Goal: Book appointment/travel/reservation

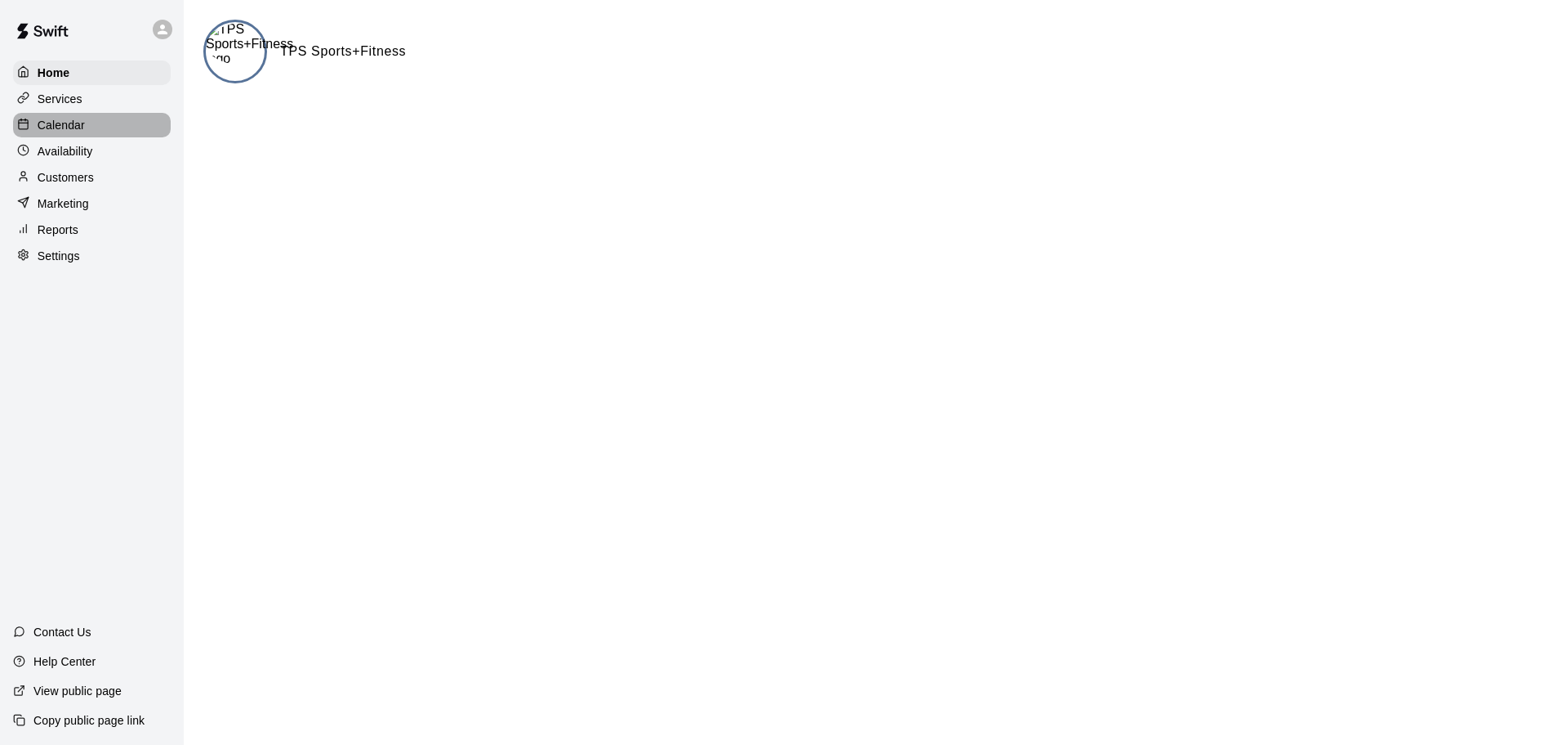
click at [144, 124] on div "Calendar" at bounding box center [92, 125] width 158 height 25
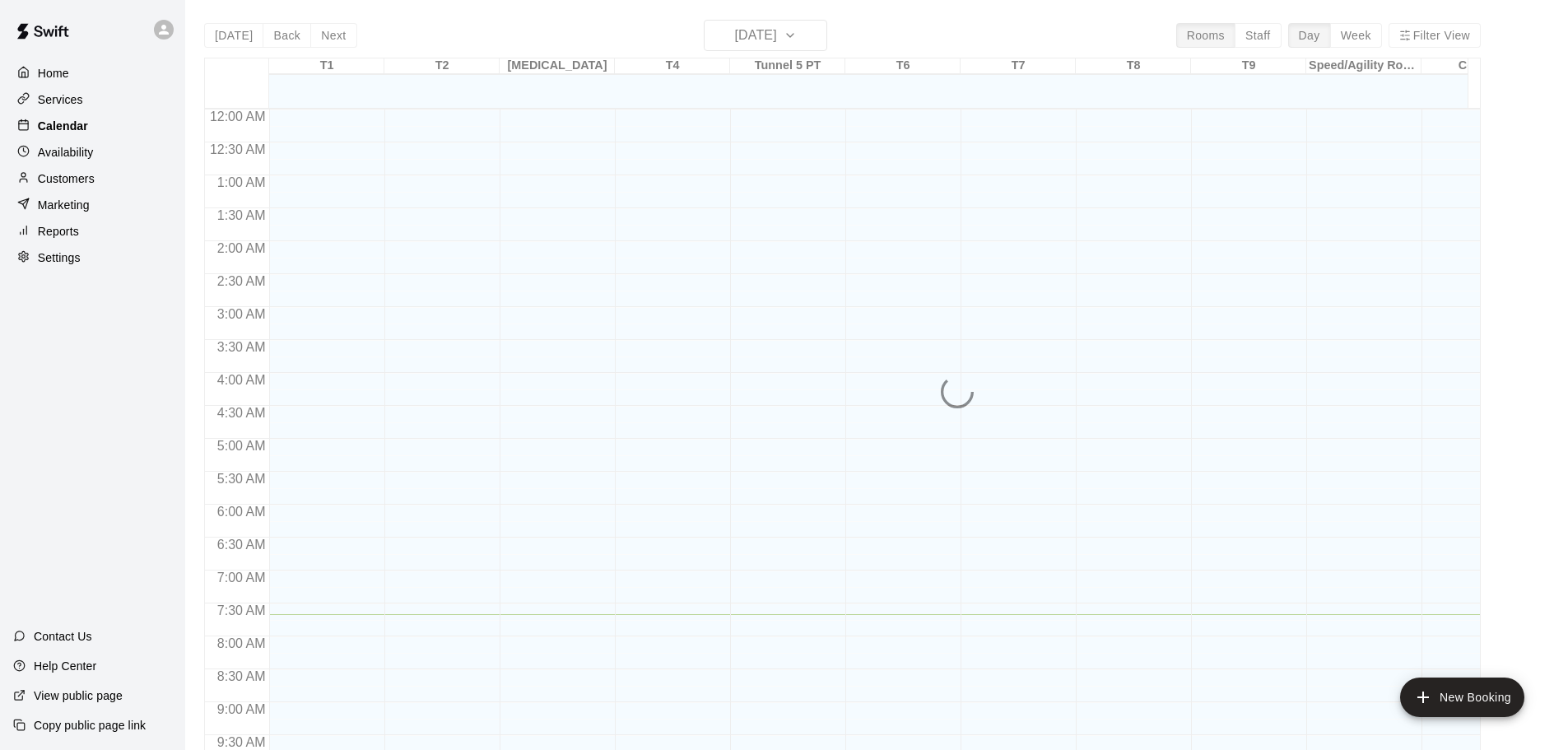
scroll to position [505, 0]
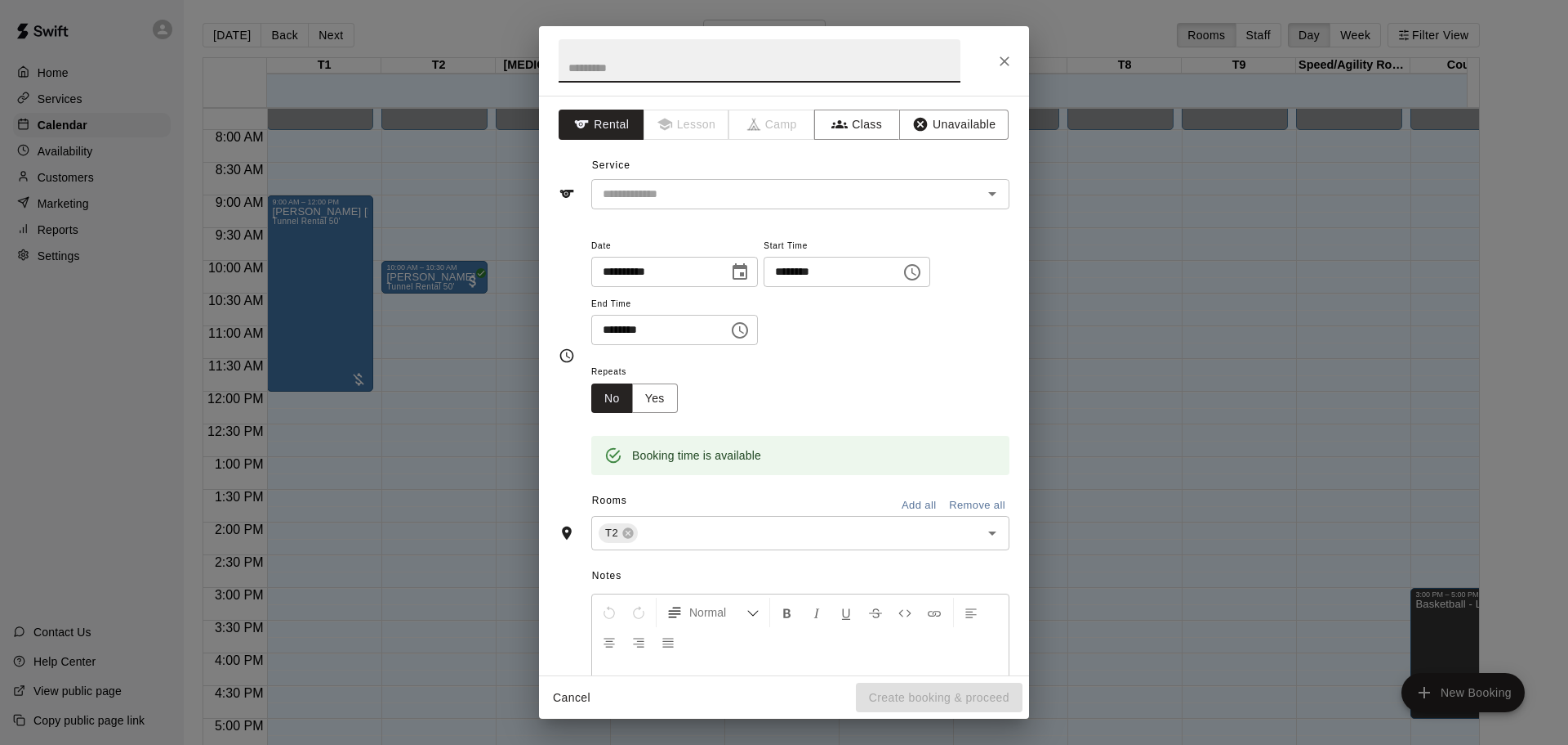
click at [588, 695] on button "Cancel" at bounding box center [572, 697] width 53 height 31
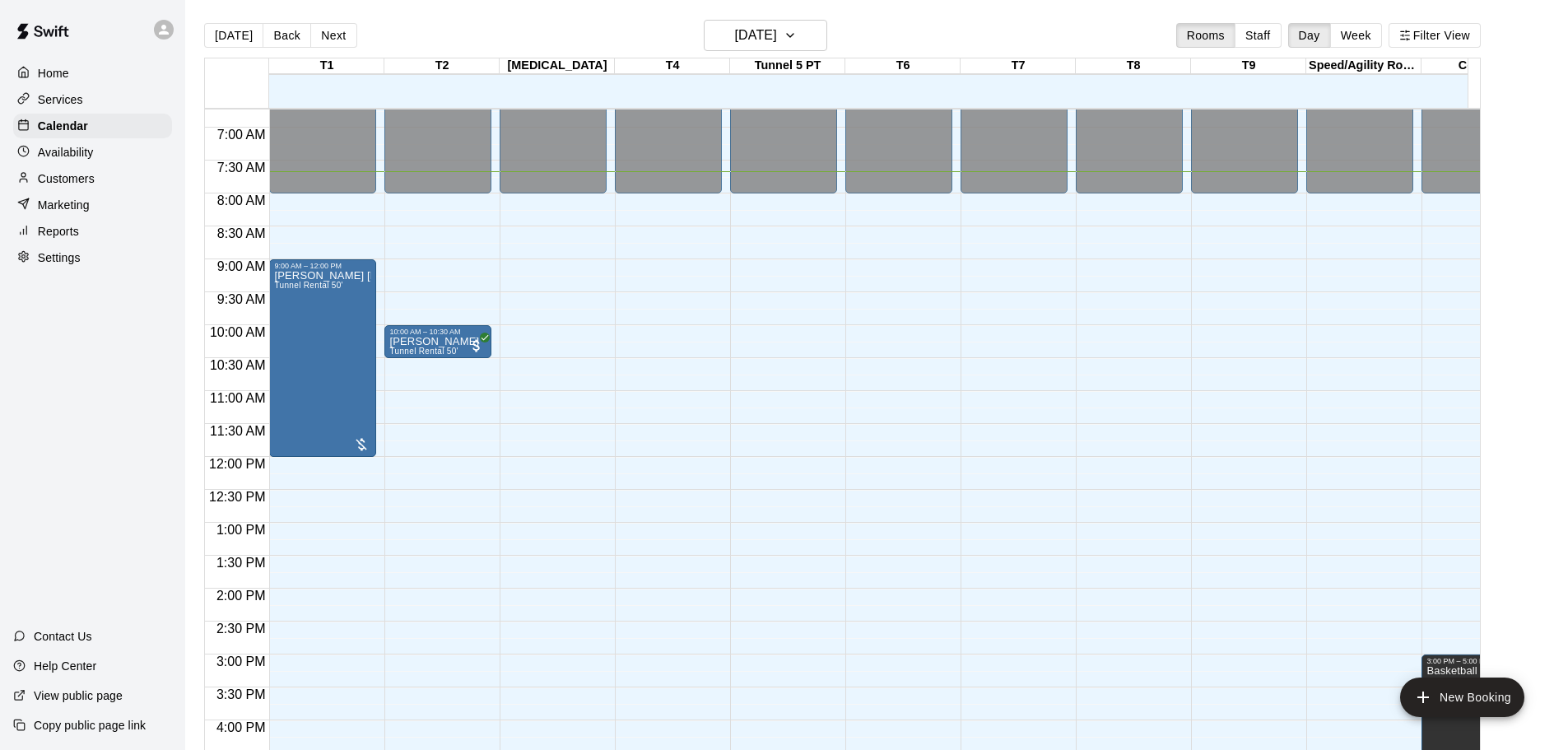
scroll to position [494, 0]
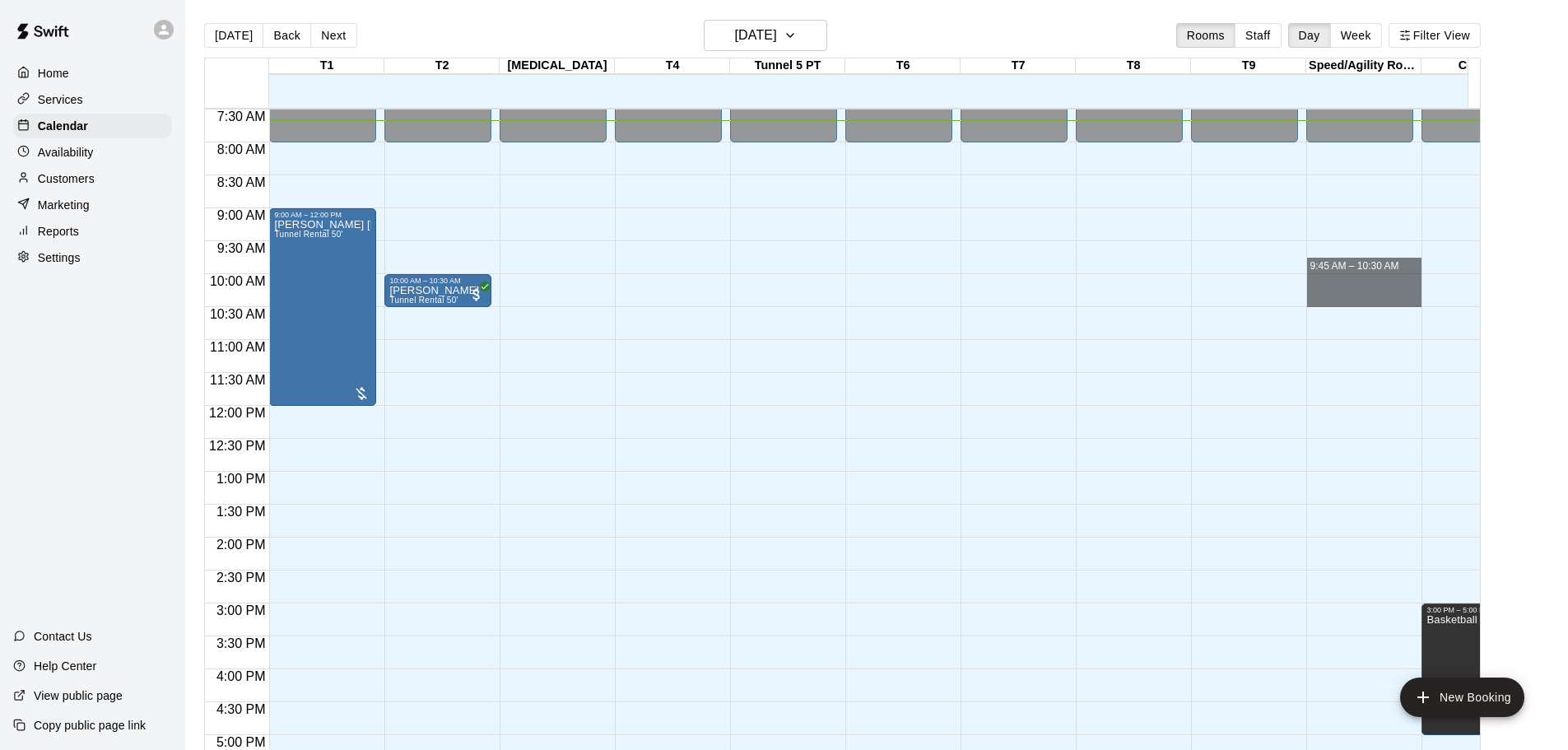
drag, startPoint x: 1346, startPoint y: 268, endPoint x: 1078, endPoint y: 302, distance: 270.1
click at [1078, 302] on div "12:00 AM 12:30 AM 1:00 AM 1:30 AM 2:00 AM 2:30 AM 3:00 AM 3:30 AM 4:00 AM 4:30 …" at bounding box center [843, 437] width 1275 height 660
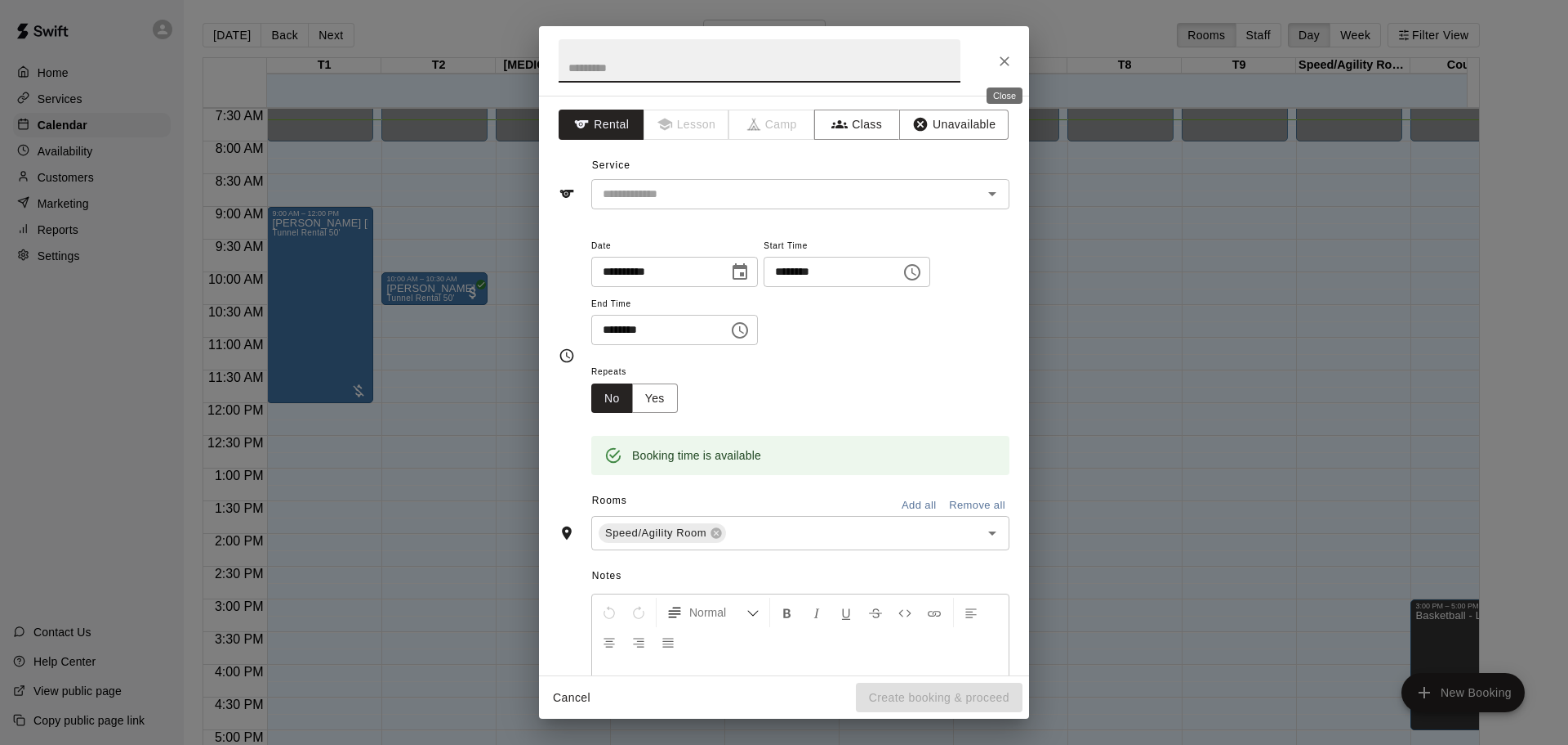
click at [998, 58] on icon "Close" at bounding box center [1004, 61] width 16 height 16
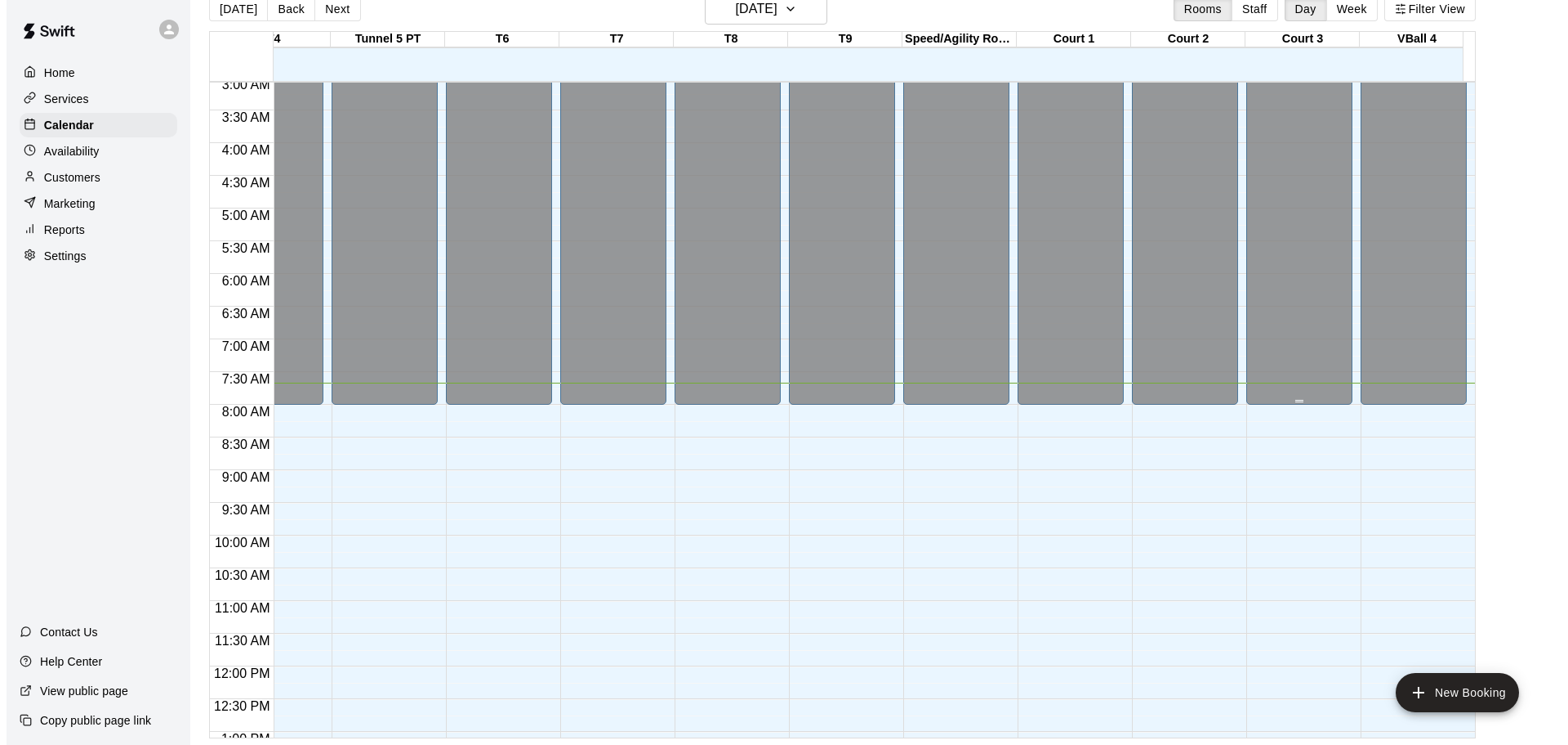
scroll to position [193, 400]
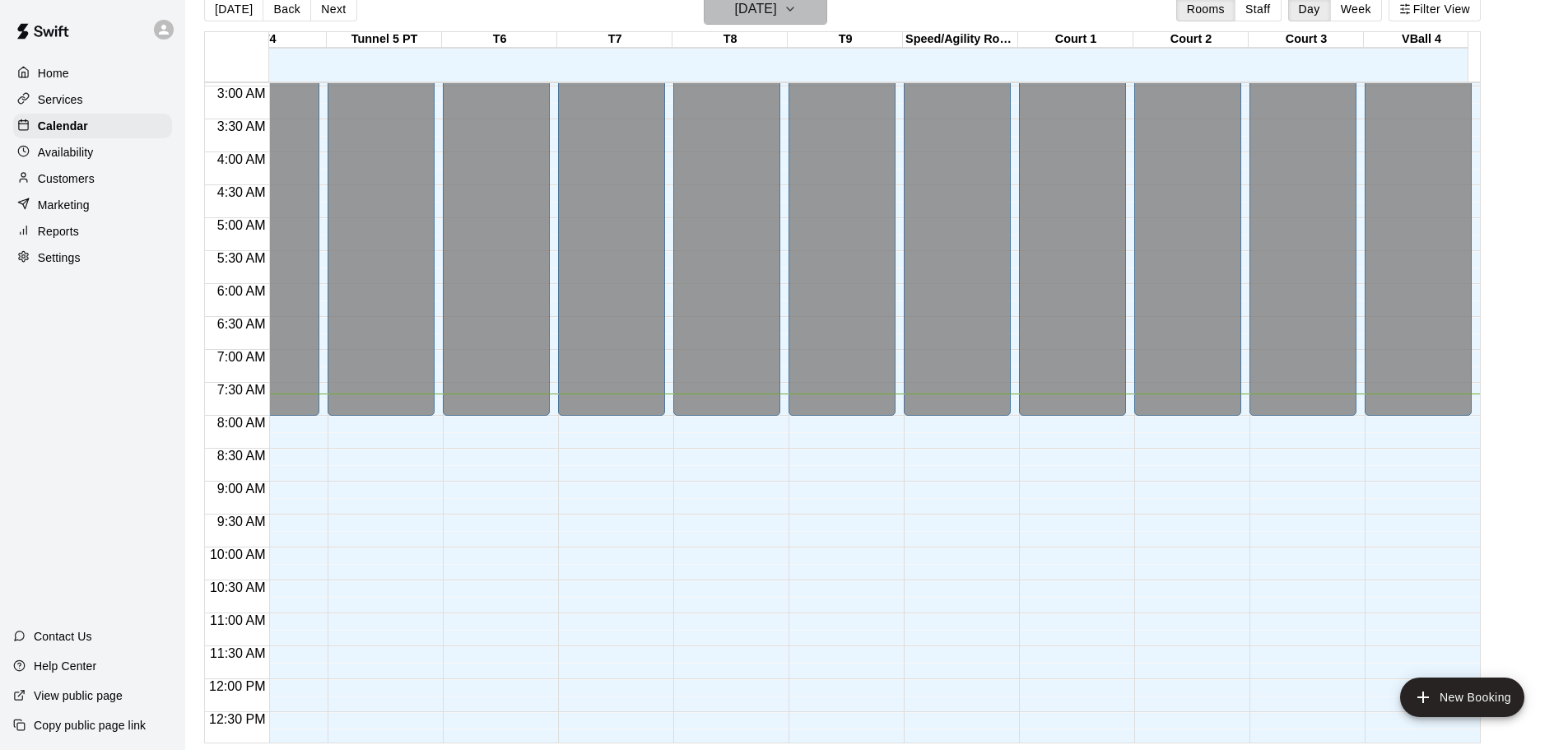
click at [771, 13] on h6 "[DATE]" at bounding box center [755, 9] width 42 height 23
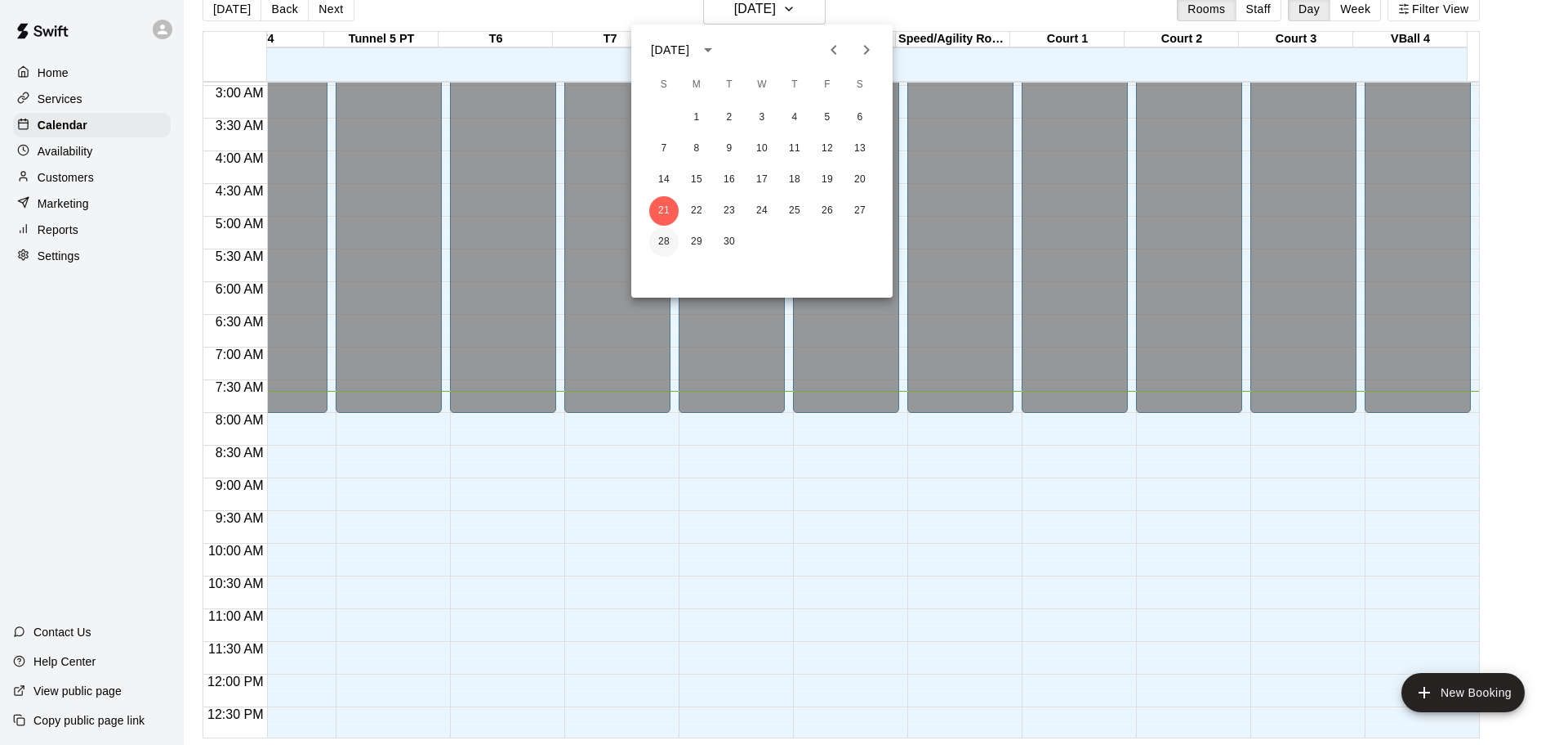
click at [665, 238] on button "28" at bounding box center [664, 242] width 30 height 30
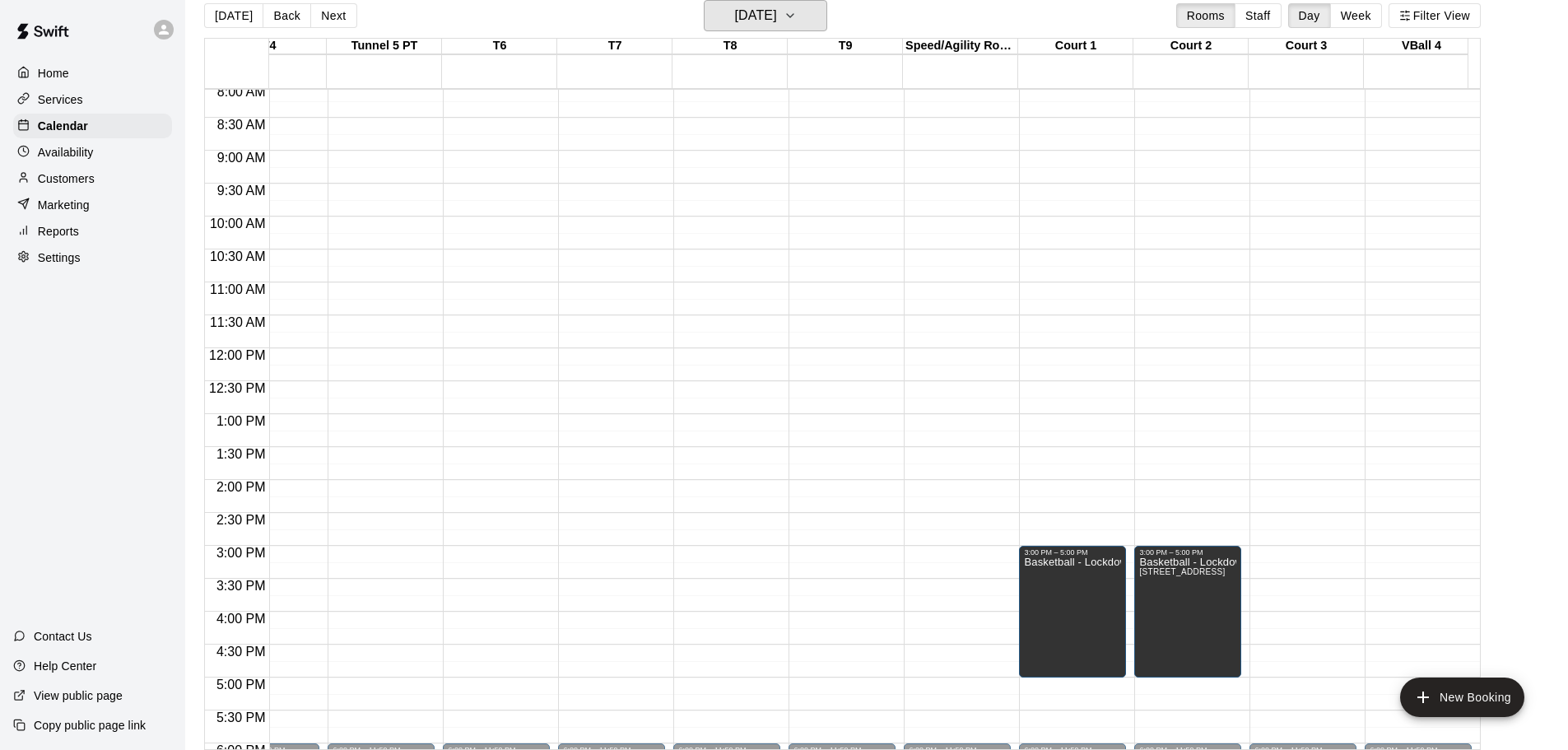
scroll to position [359, 403]
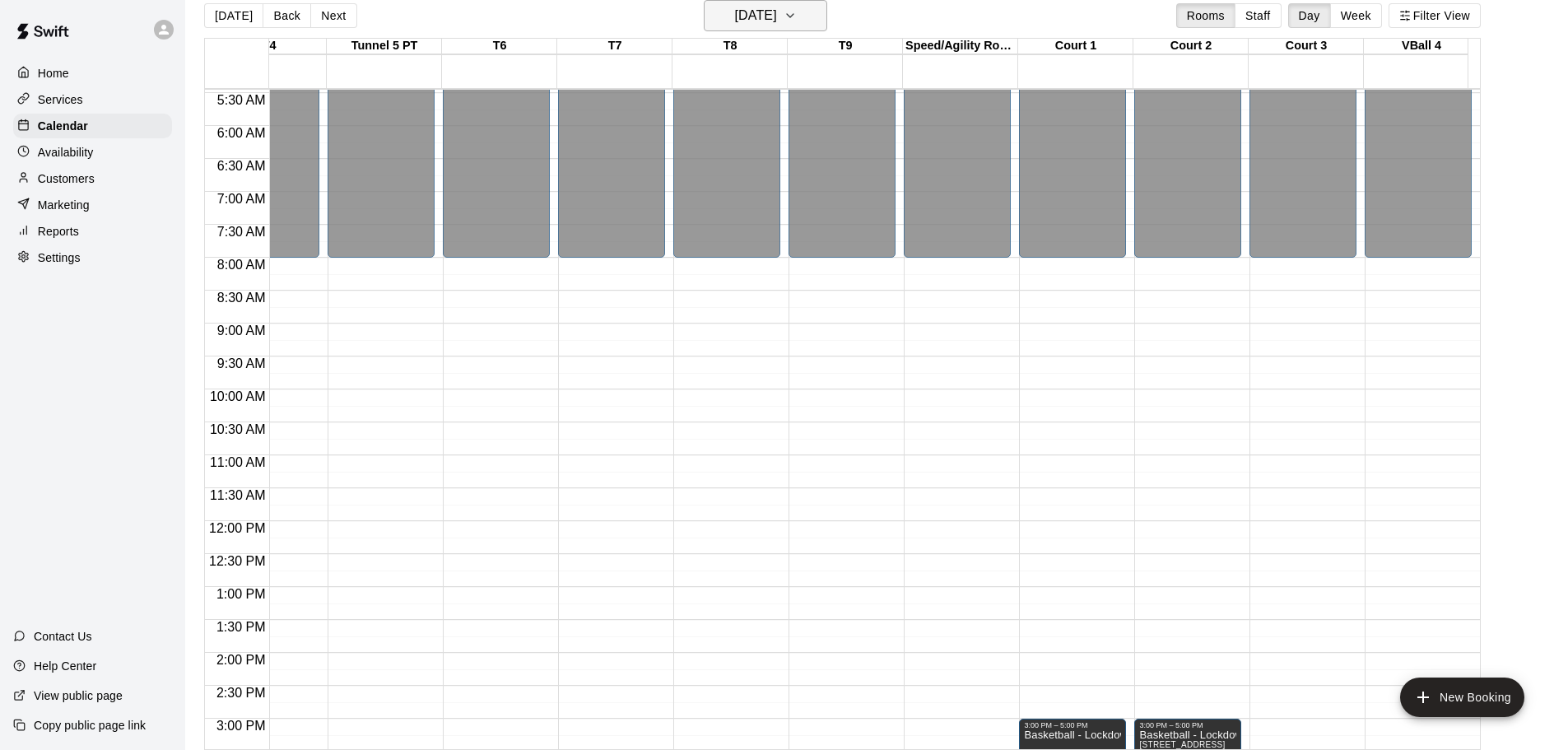
click at [806, 19] on button "[DATE]" at bounding box center [766, 15] width 123 height 32
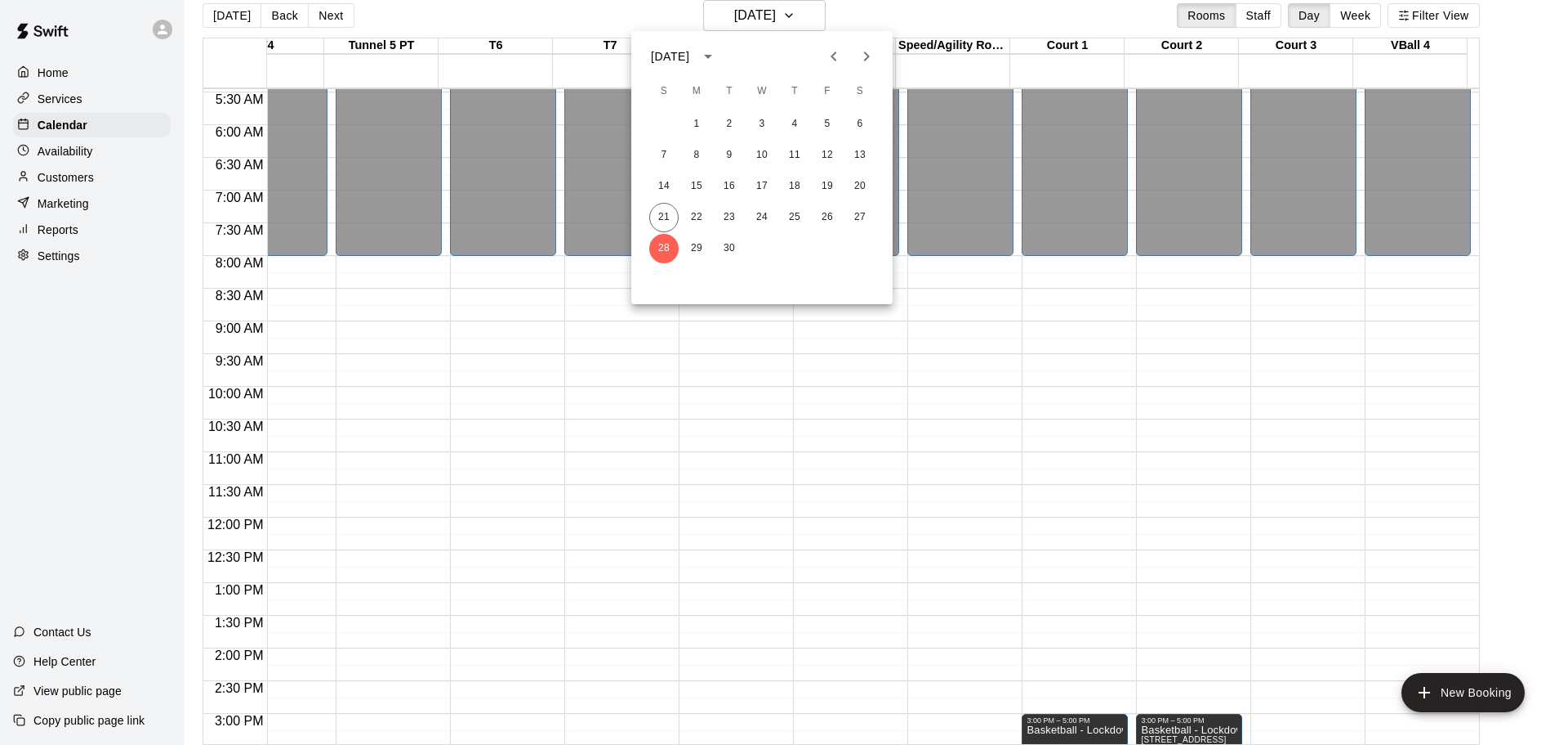
drag, startPoint x: 865, startPoint y: 50, endPoint x: 762, endPoint y: 98, distance: 113.6
click at [861, 52] on icon "Next month" at bounding box center [866, 56] width 20 height 20
click at [662, 149] on button "5" at bounding box center [664, 155] width 30 height 30
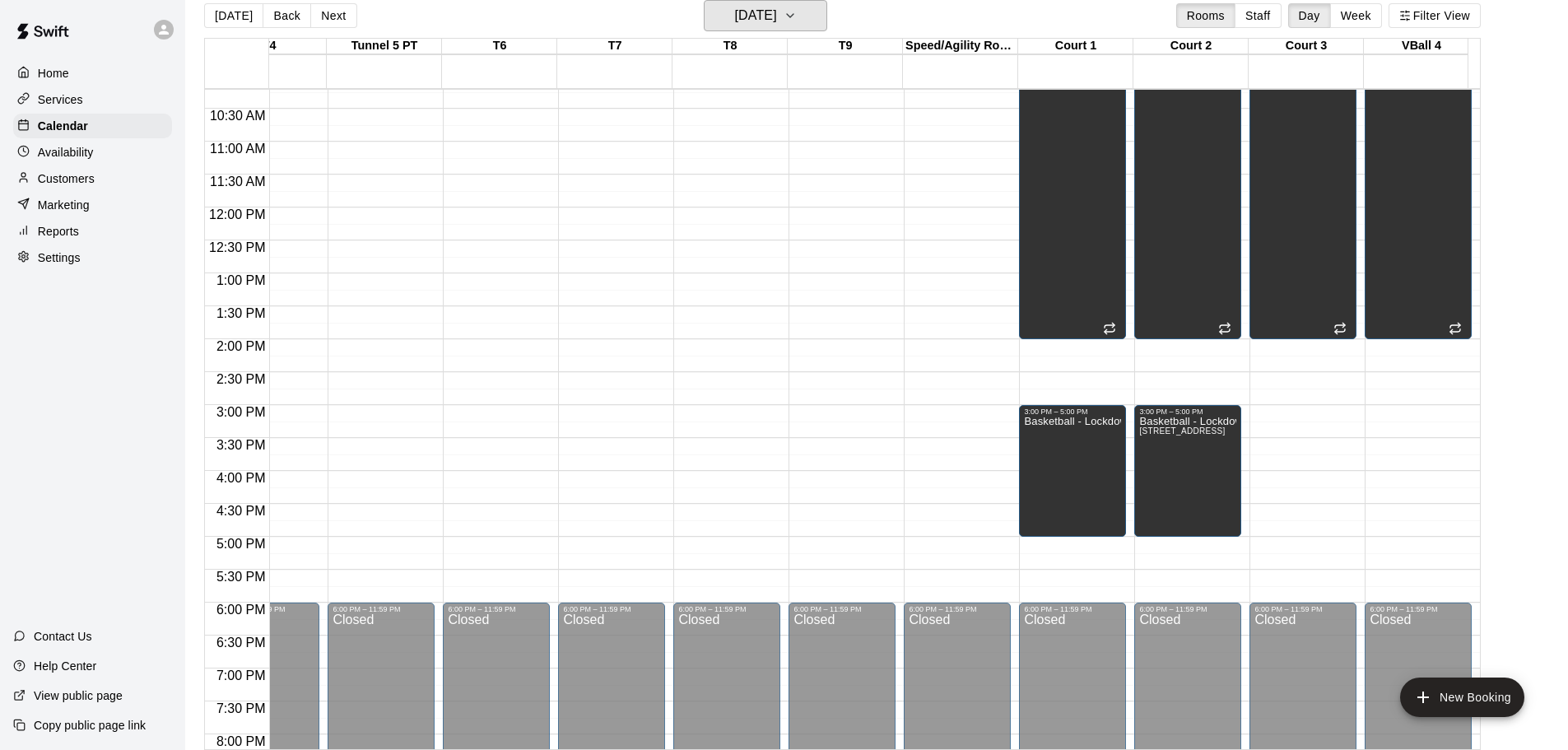
scroll to position [524, 403]
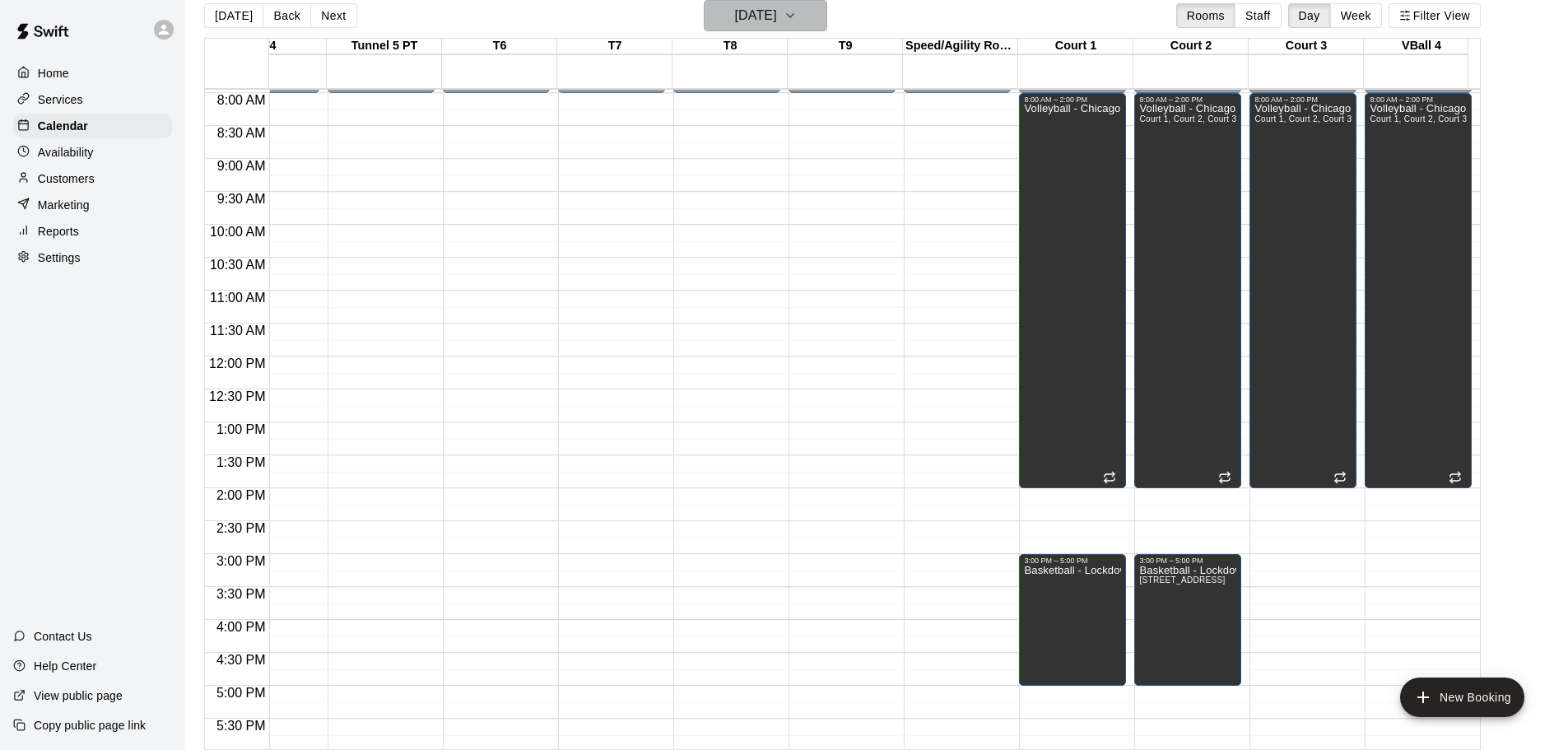
click at [769, 11] on h6 "[DATE]" at bounding box center [755, 15] width 42 height 23
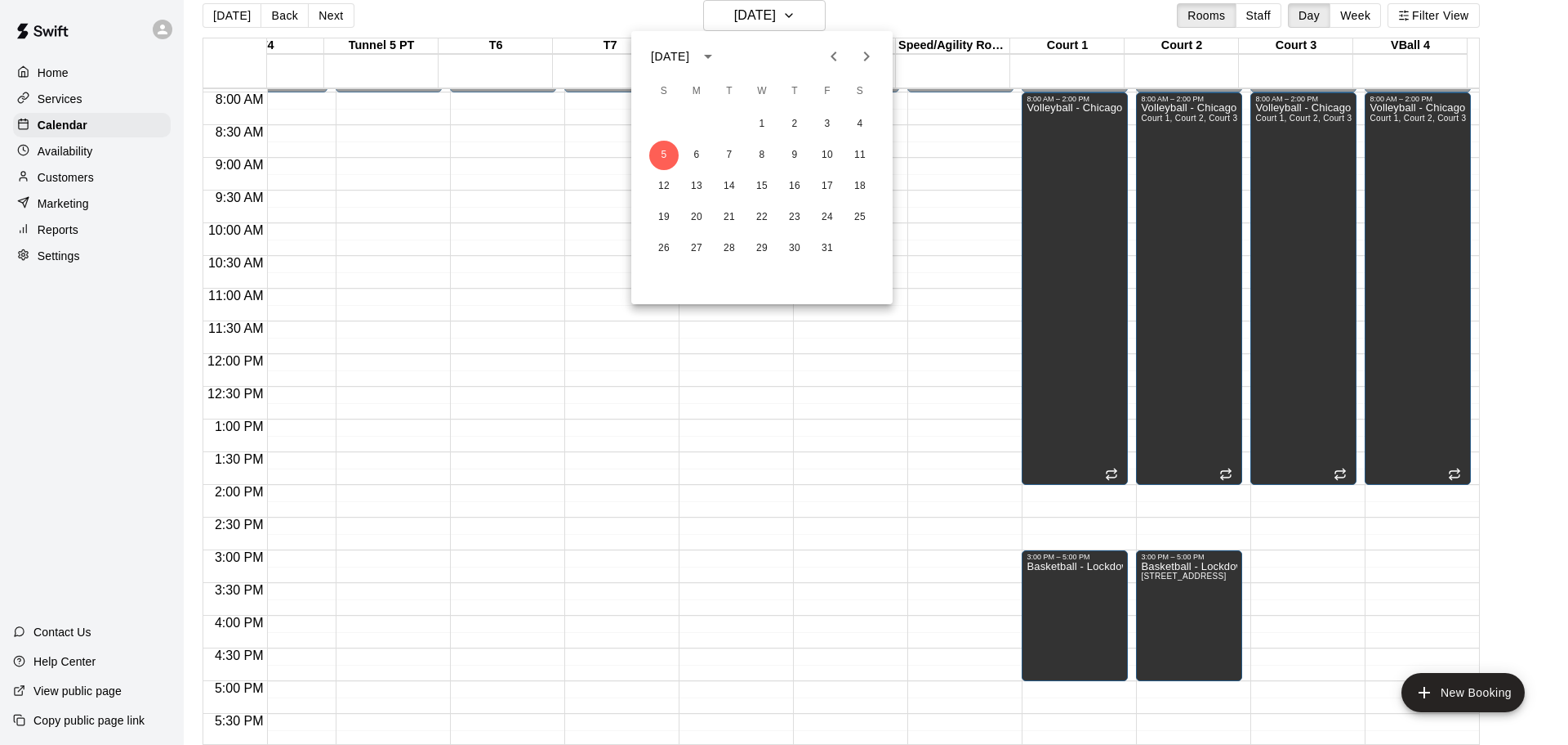
drag, startPoint x: 834, startPoint y: 52, endPoint x: 823, endPoint y: 53, distance: 11.0
click at [823, 53] on button "Previous month" at bounding box center [834, 56] width 33 height 33
click at [667, 210] on button "21" at bounding box center [664, 217] width 30 height 30
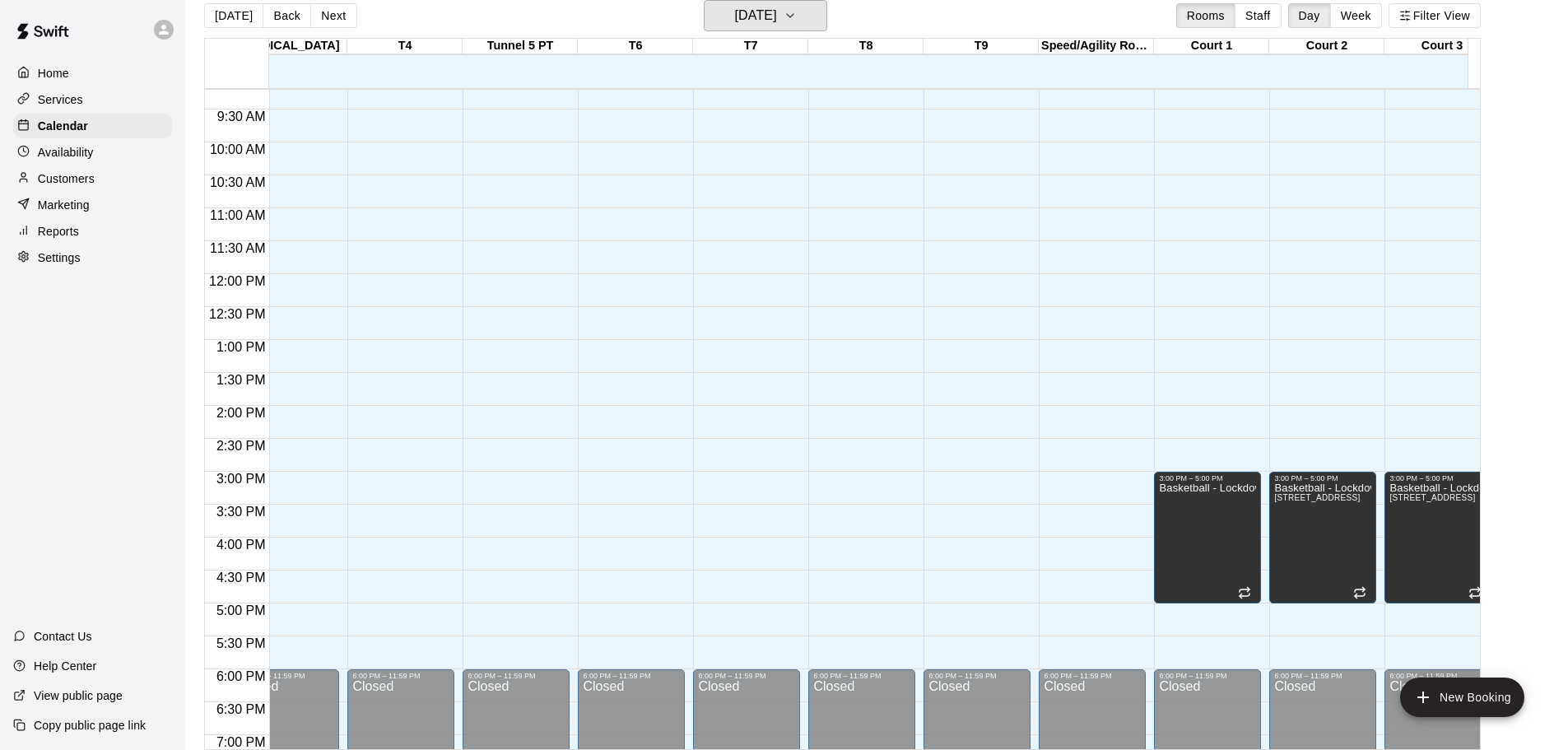
scroll to position [0, 136]
